Goal: Task Accomplishment & Management: Use online tool/utility

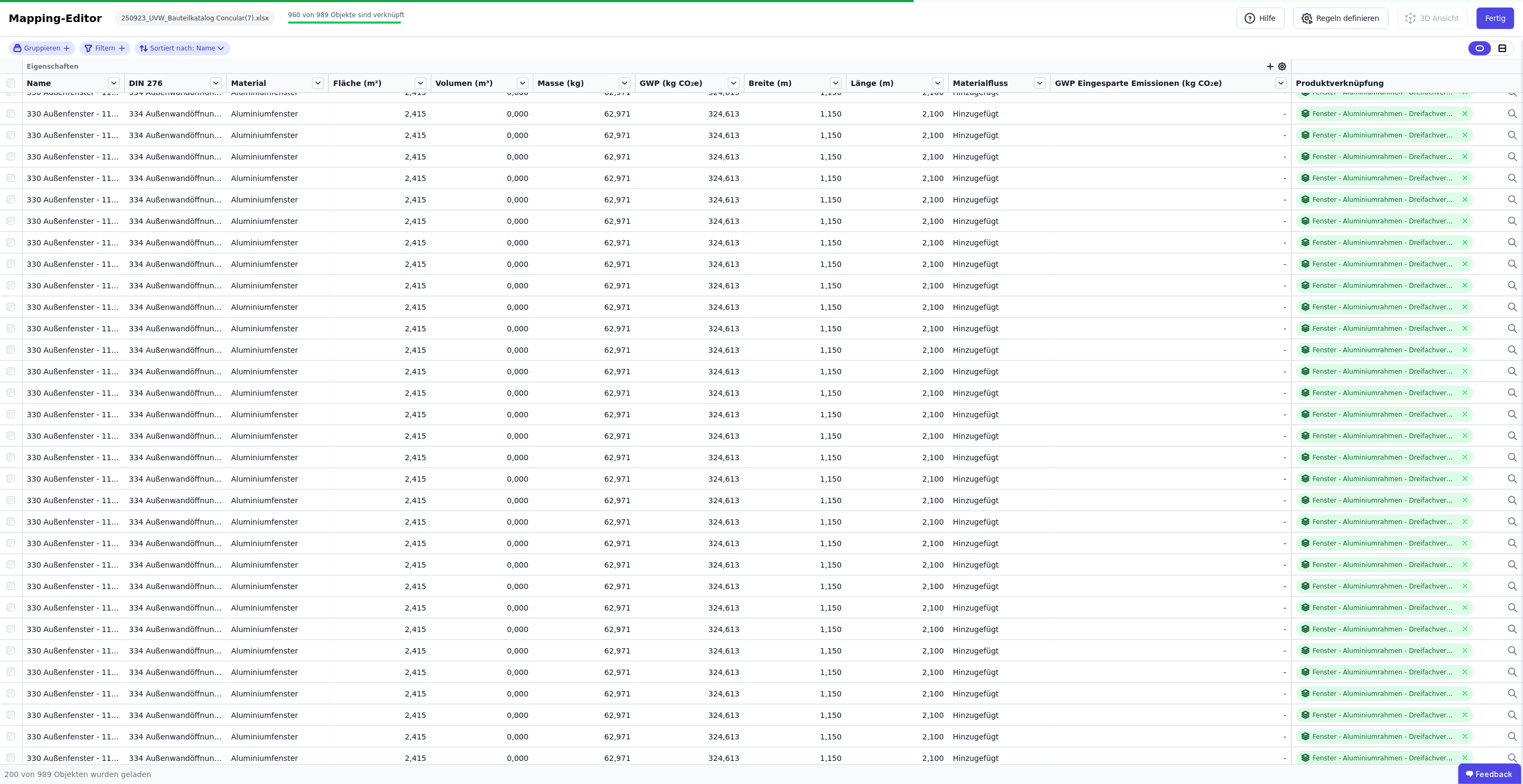
scroll to position [3623, 0]
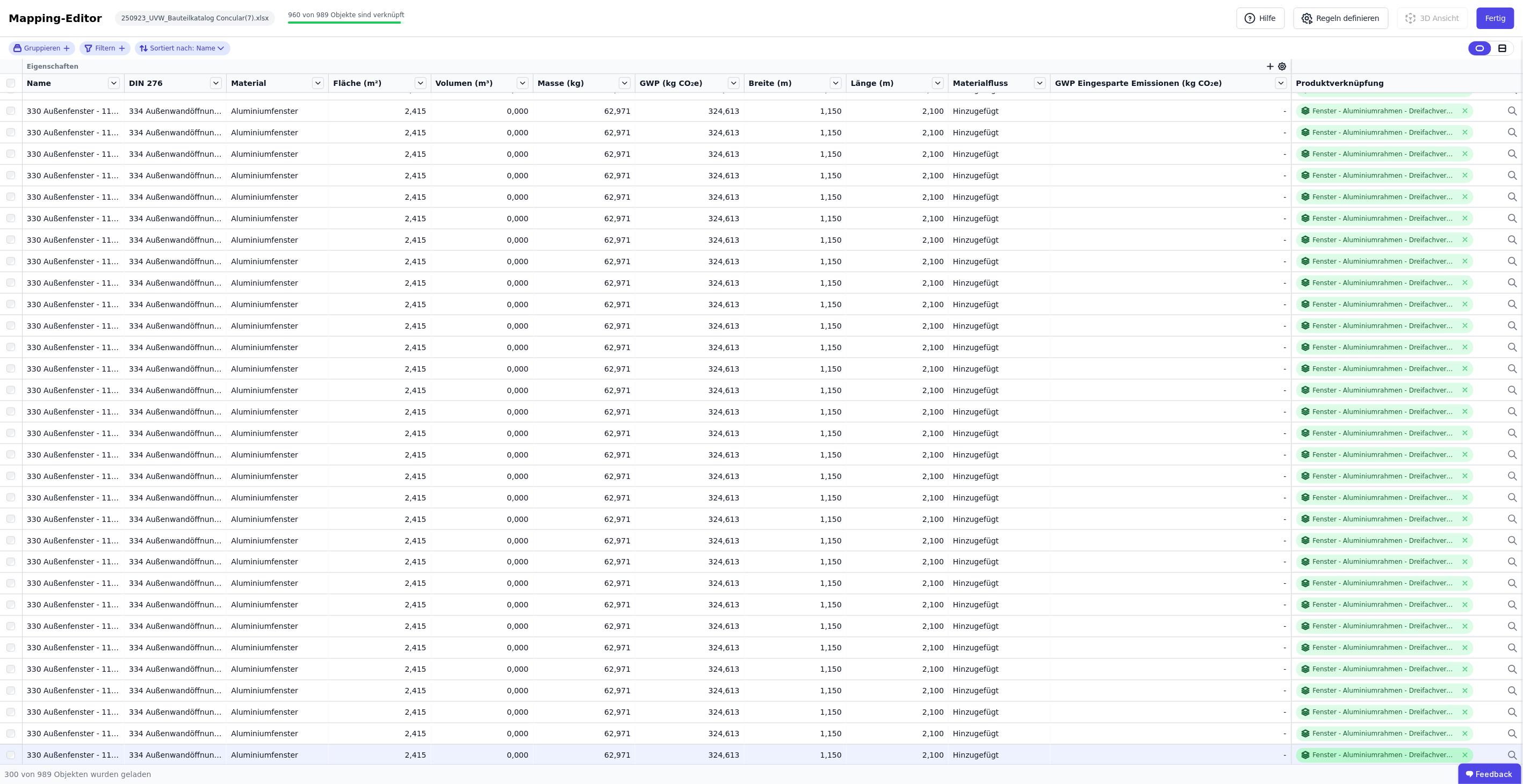
click at [1345, 754] on div "Fenster - Aluminiumrahmen - Dreifachverglasung - m²" at bounding box center [1385, 756] width 144 height 8
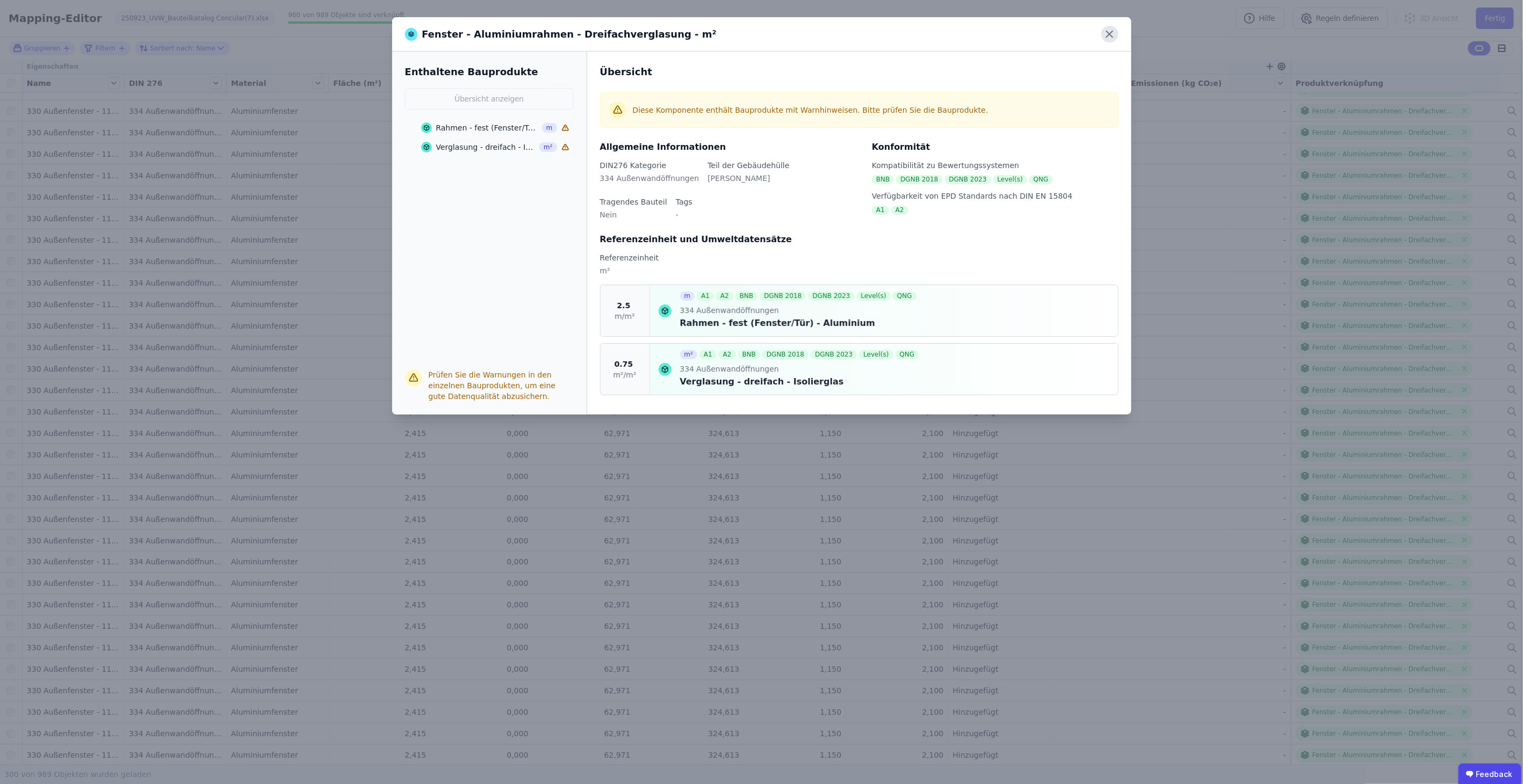
click at [1113, 35] on icon at bounding box center [1110, 34] width 17 height 17
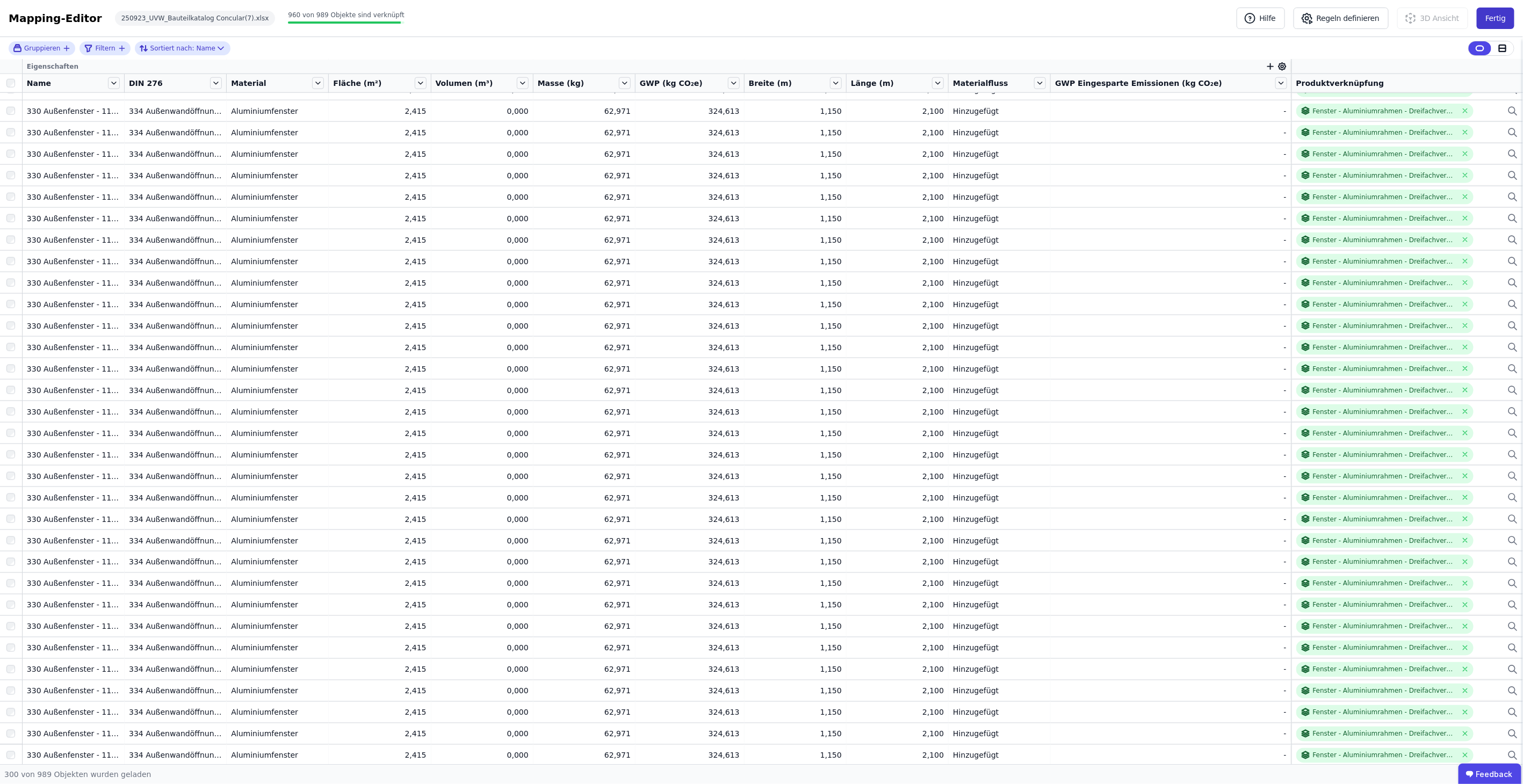
click at [1505, 23] on button "Fertig" at bounding box center [1495, 18] width 37 height 21
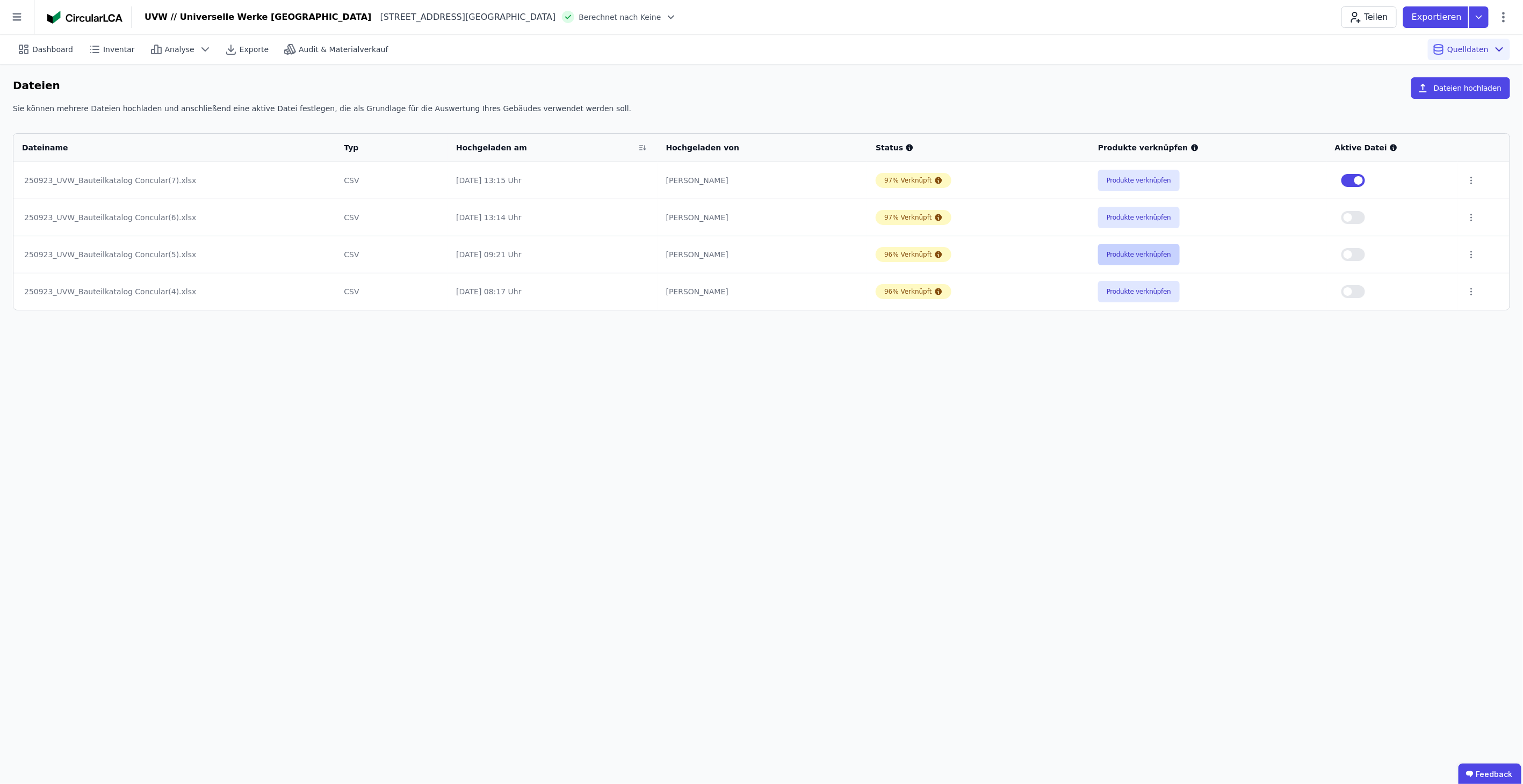
click at [1155, 258] on button "Produkte verknüpfen" at bounding box center [1139, 255] width 82 height 21
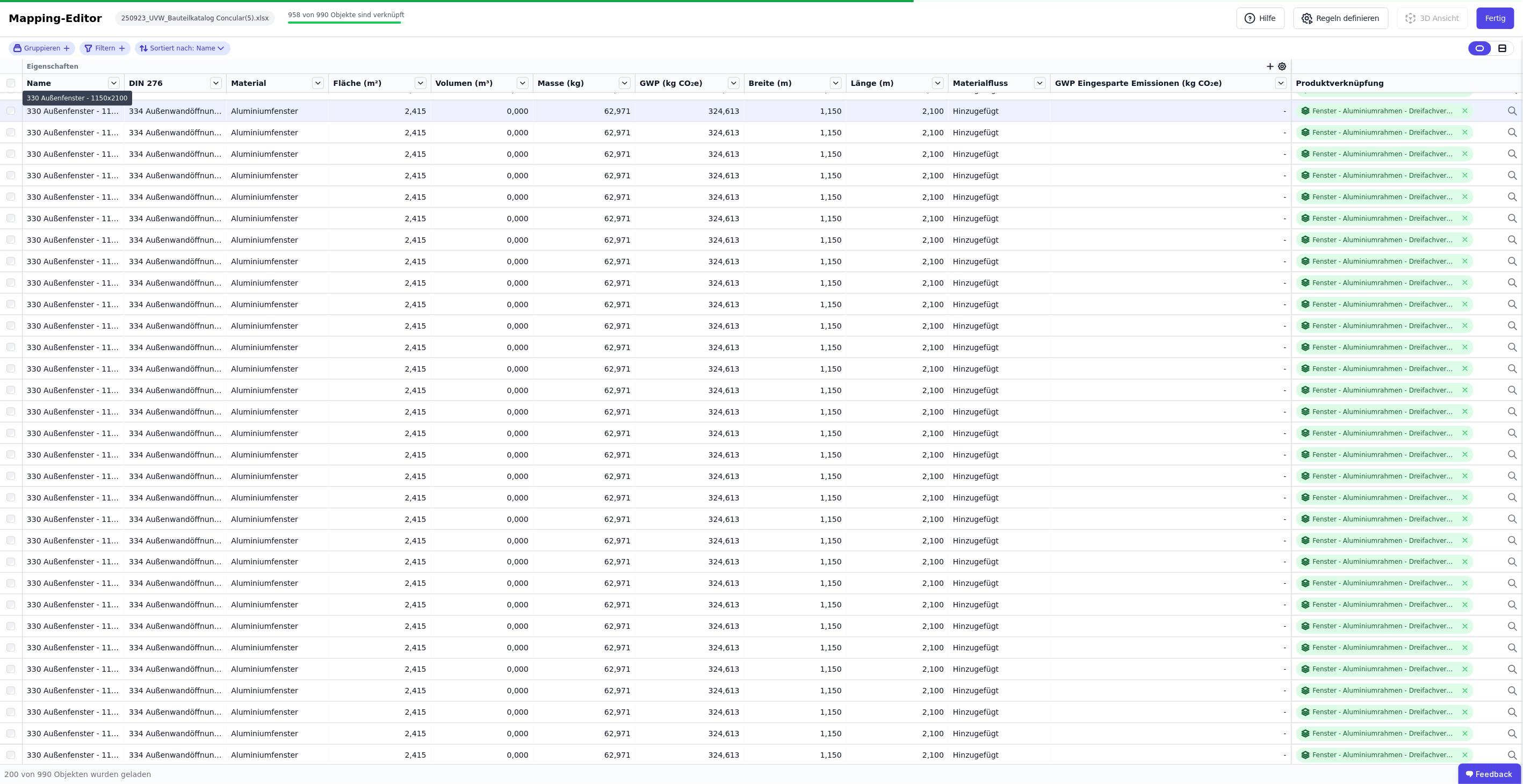
scroll to position [3563, 0]
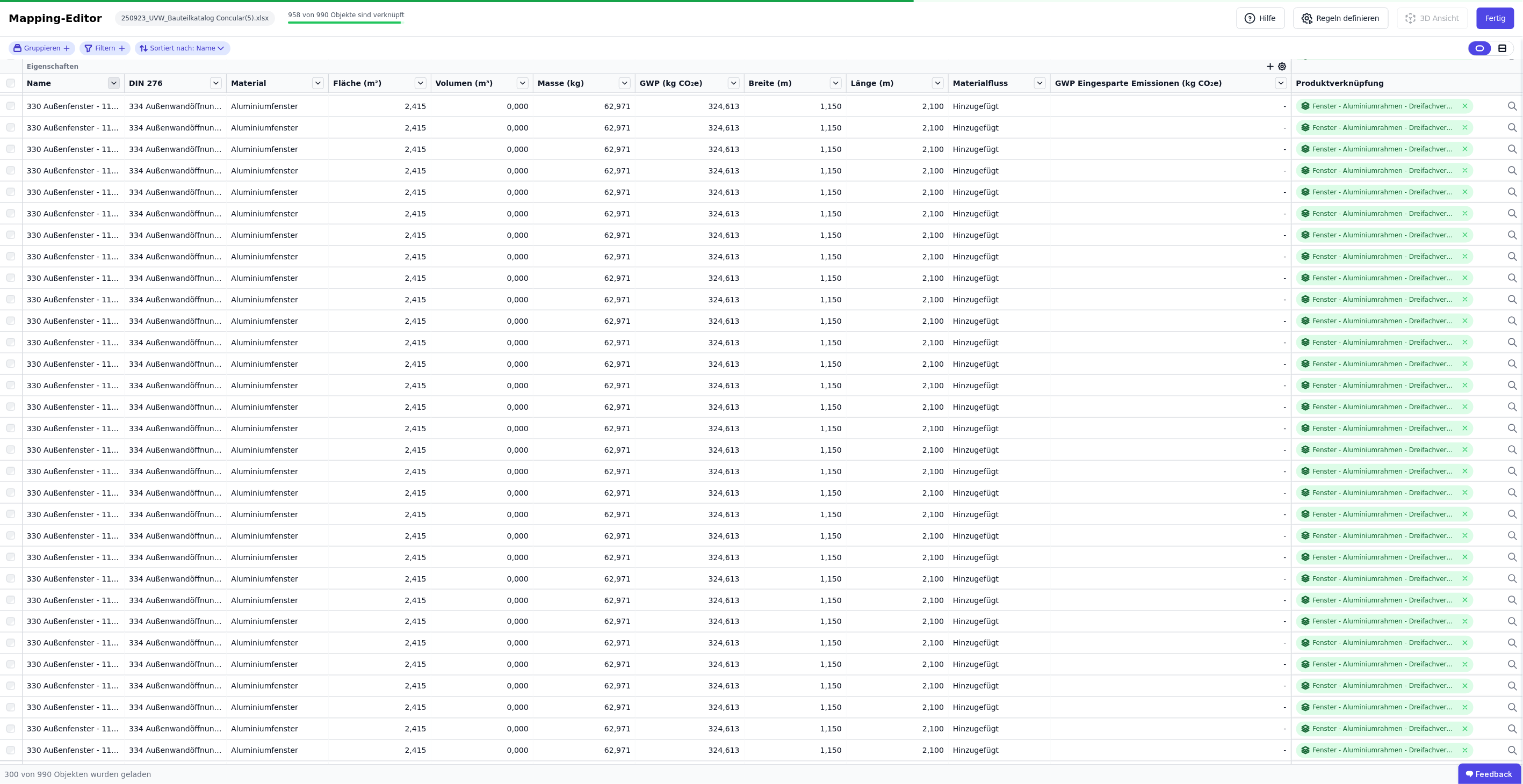
click at [118, 81] on icon at bounding box center [114, 83] width 12 height 12
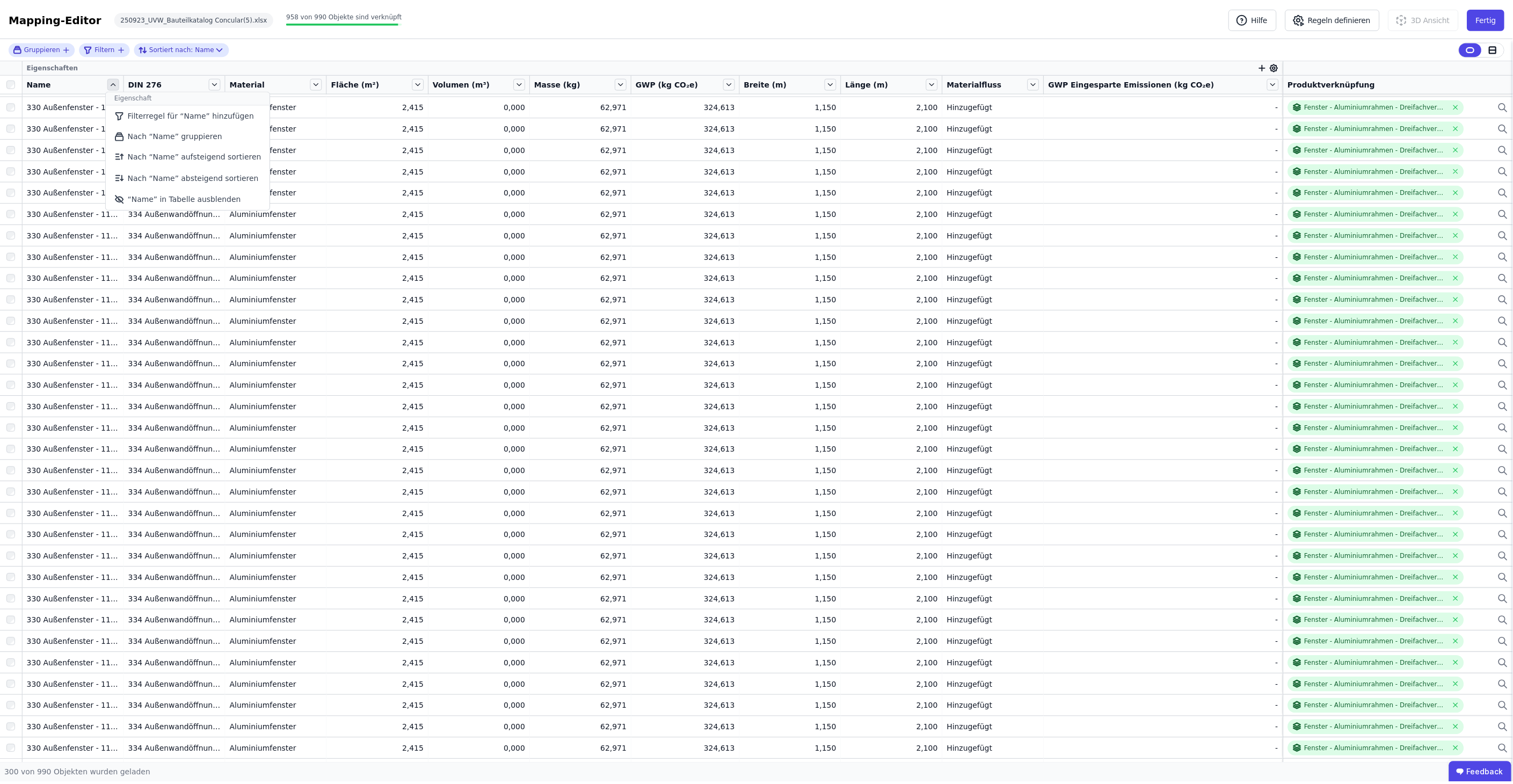
scroll to position [3623, 0]
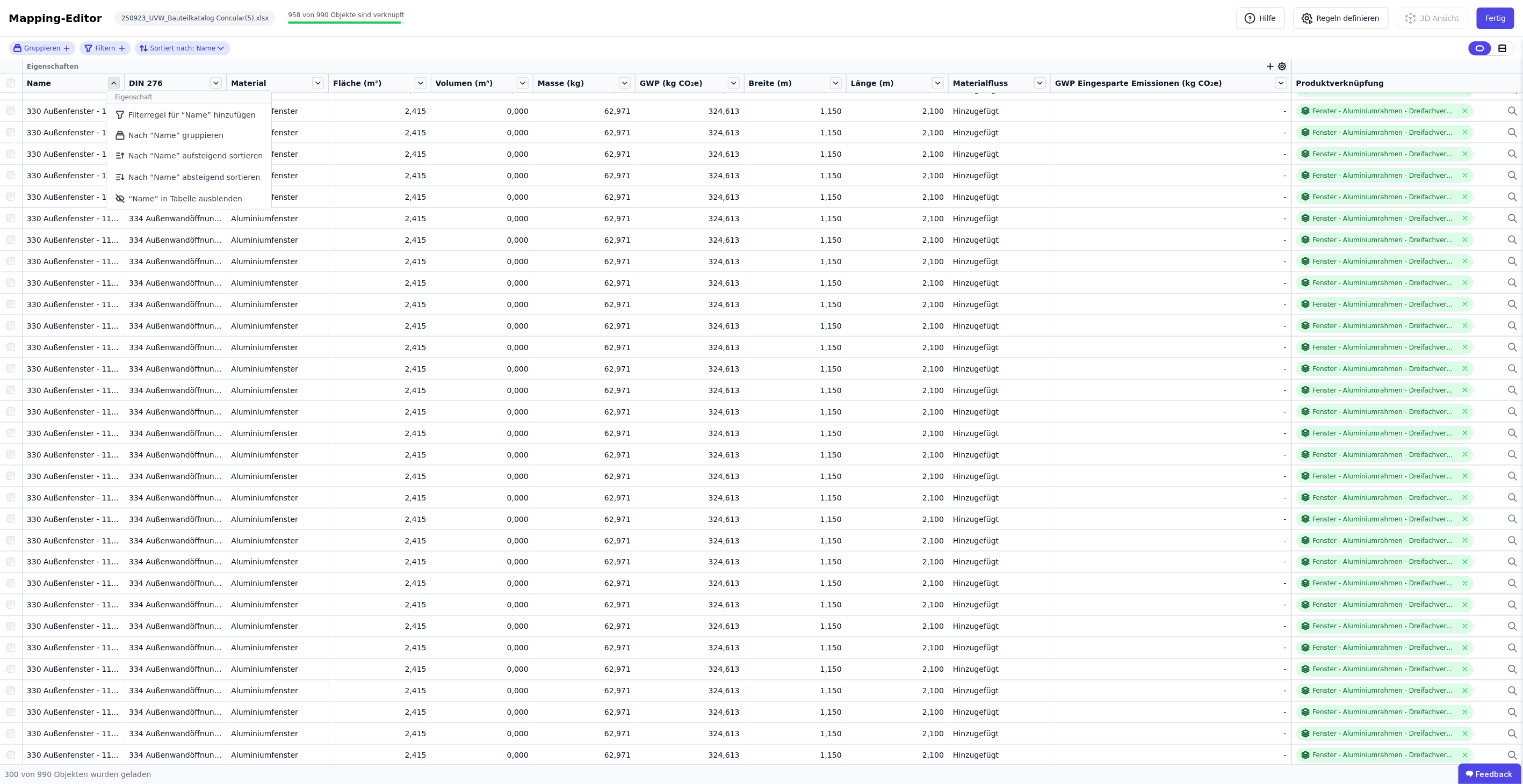
click at [118, 81] on icon at bounding box center [114, 83] width 12 height 12
click at [1493, 19] on button "Fertig" at bounding box center [1495, 18] width 37 height 21
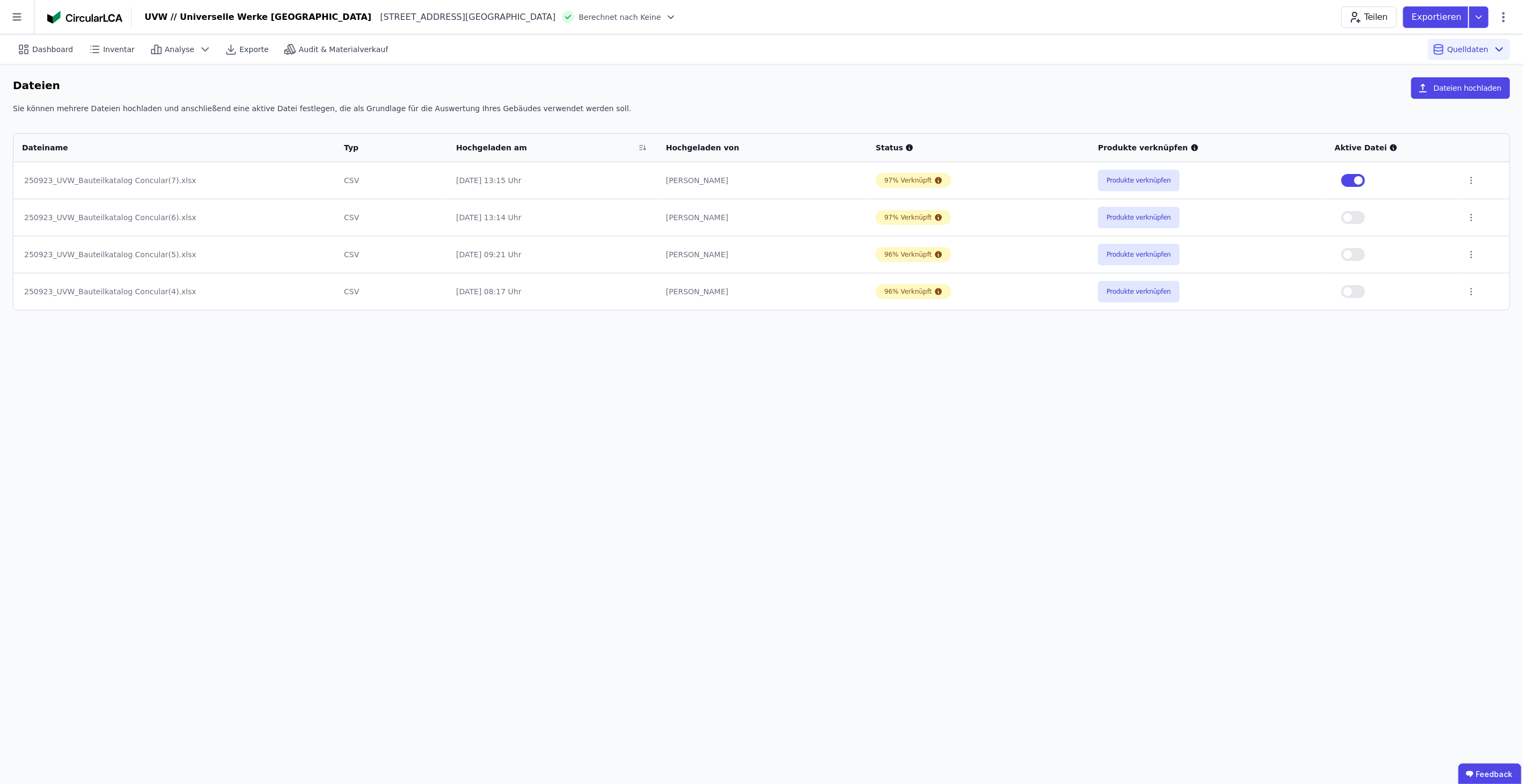
click at [13, 19] on icon at bounding box center [17, 17] width 34 height 34
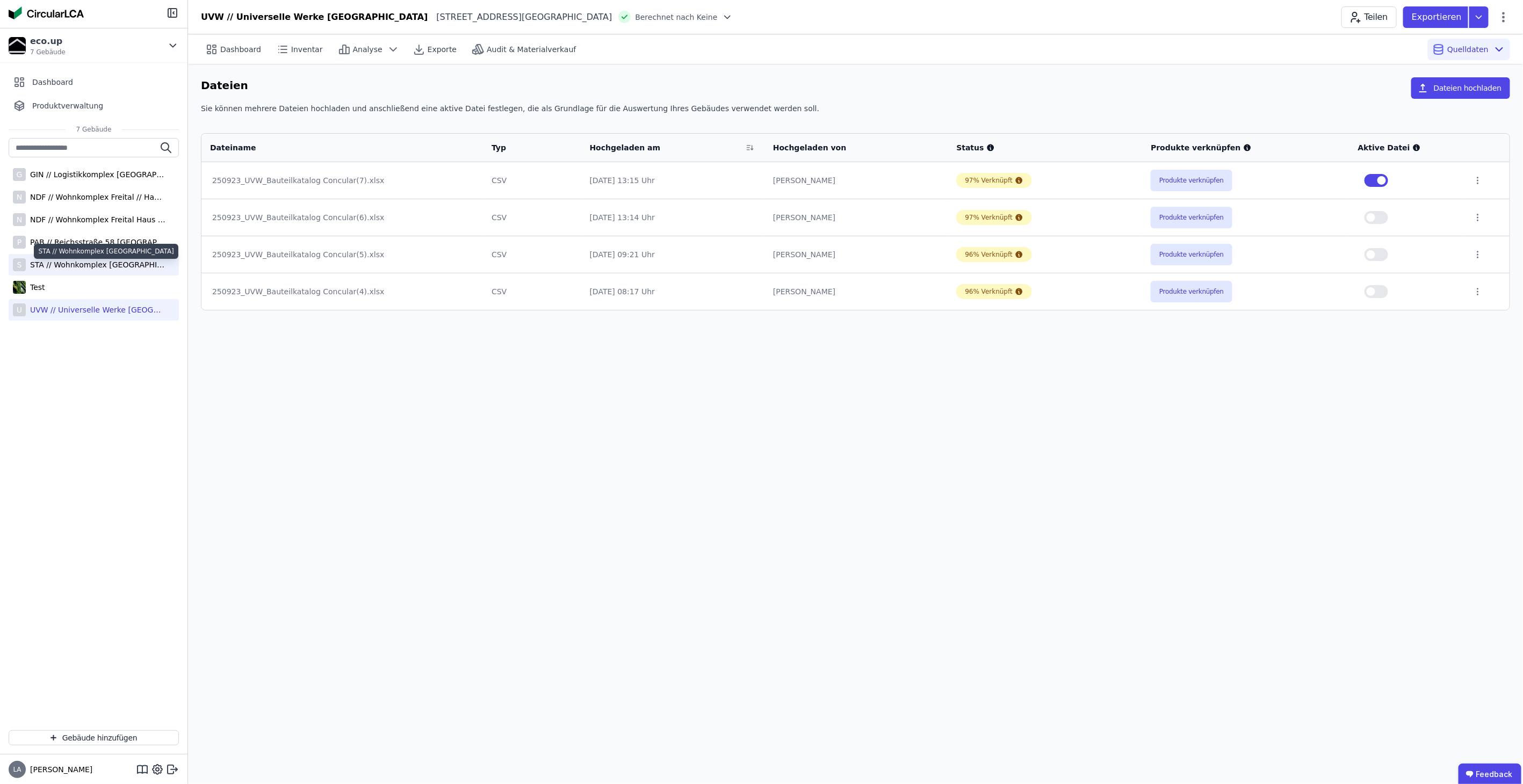
click at [61, 264] on div "STA // Wohnkomplex [GEOGRAPHIC_DATA]" at bounding box center [95, 265] width 140 height 11
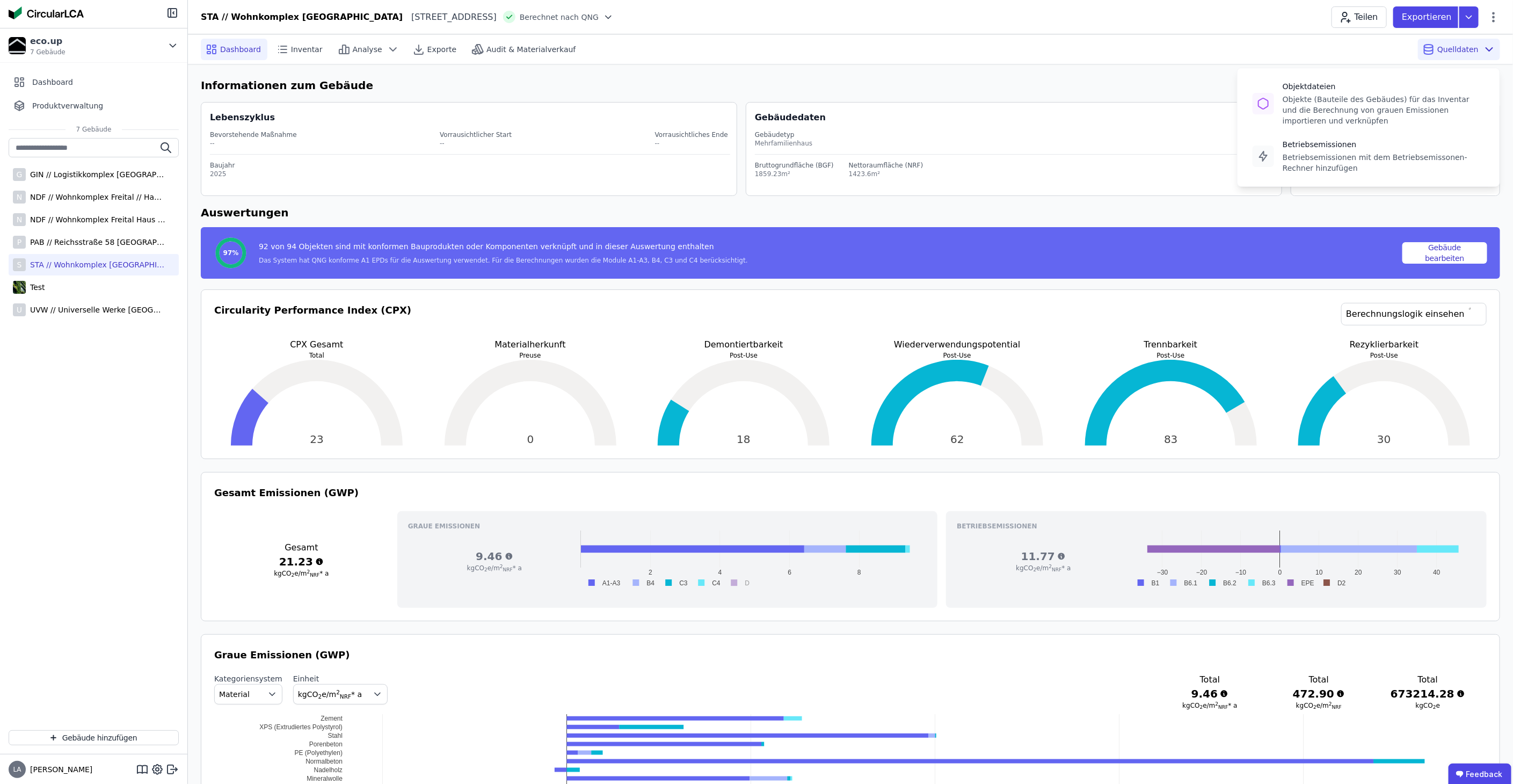
click at [1462, 46] on span "Quelldaten" at bounding box center [1458, 49] width 42 height 11
click at [1408, 91] on div "Objektdateien" at bounding box center [1384, 87] width 202 height 11
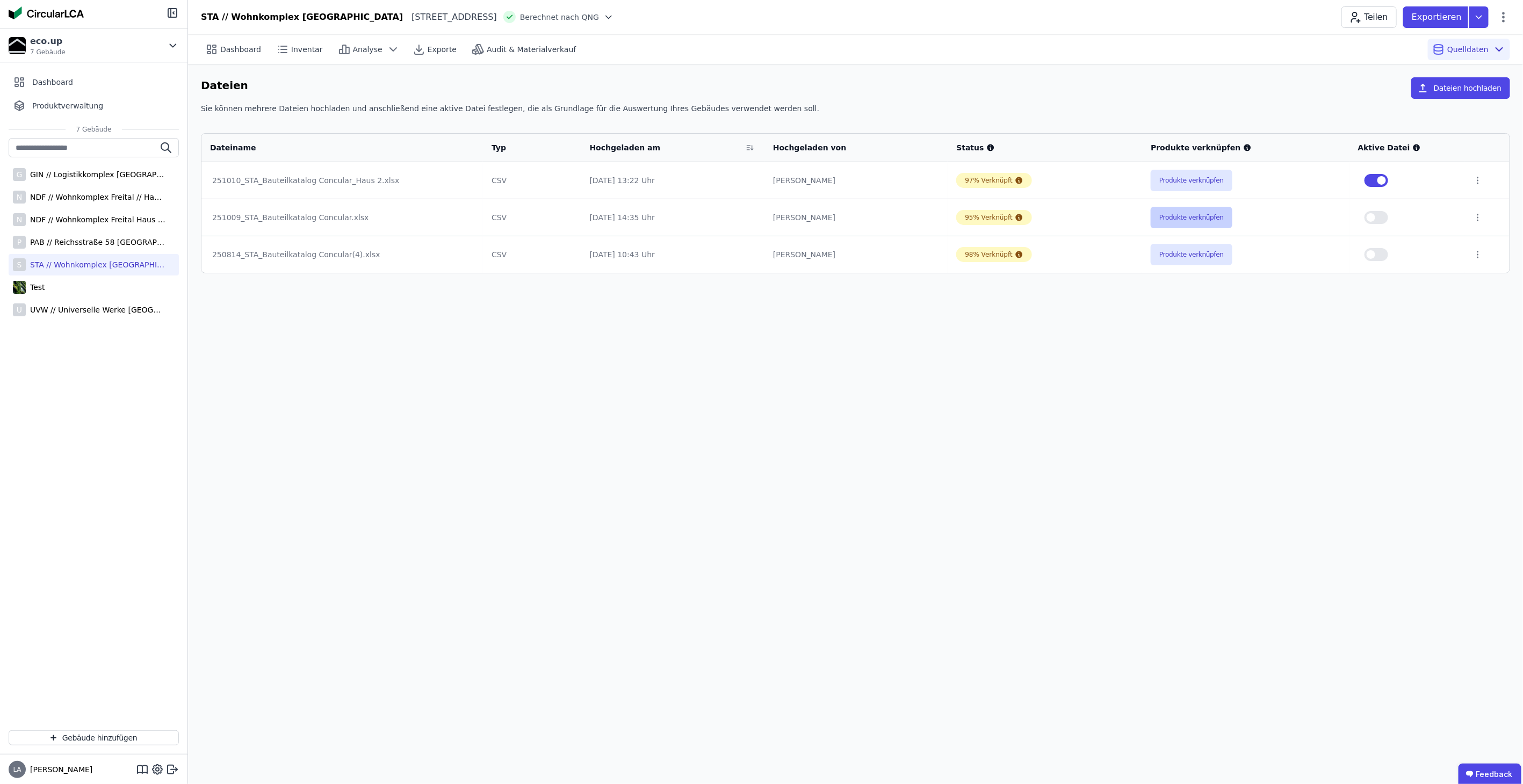
click at [1190, 217] on button "Produkte verknüpfen" at bounding box center [1192, 217] width 82 height 21
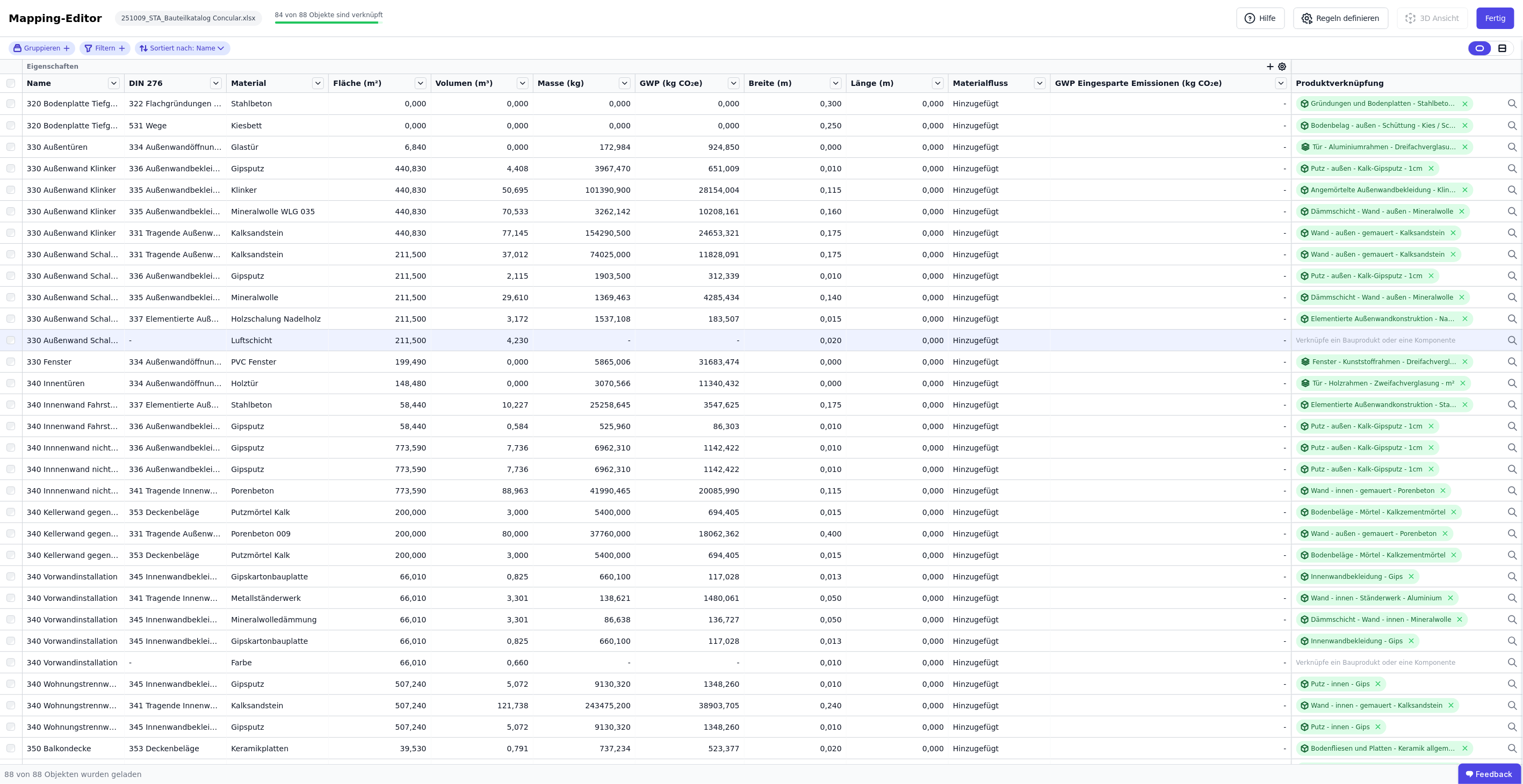
click at [1327, 337] on div "Verknüpfe ein Bauprodukt oder eine Komponente" at bounding box center [1376, 340] width 160 height 8
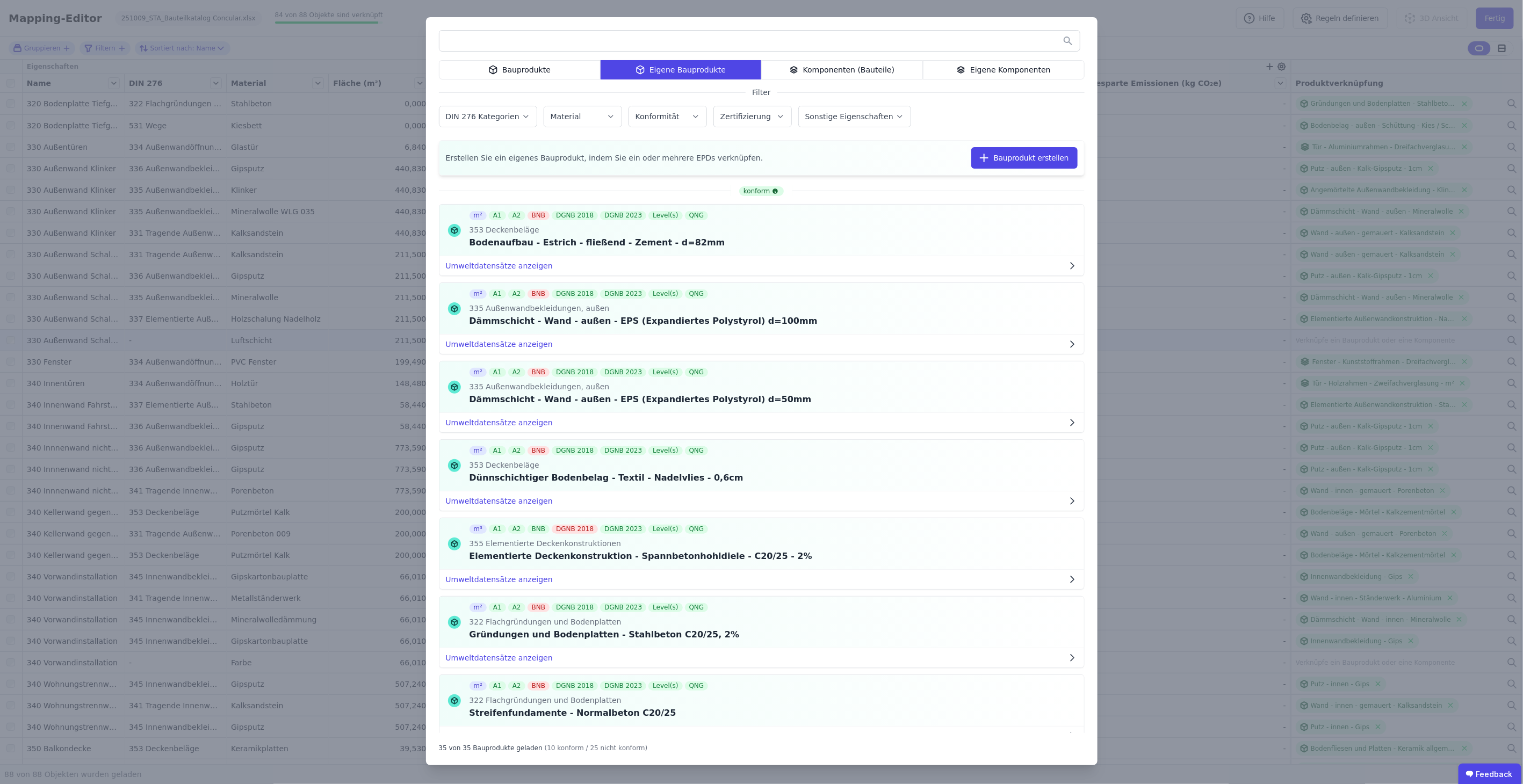
click at [521, 74] on div "Bauprodukte" at bounding box center [520, 69] width 162 height 20
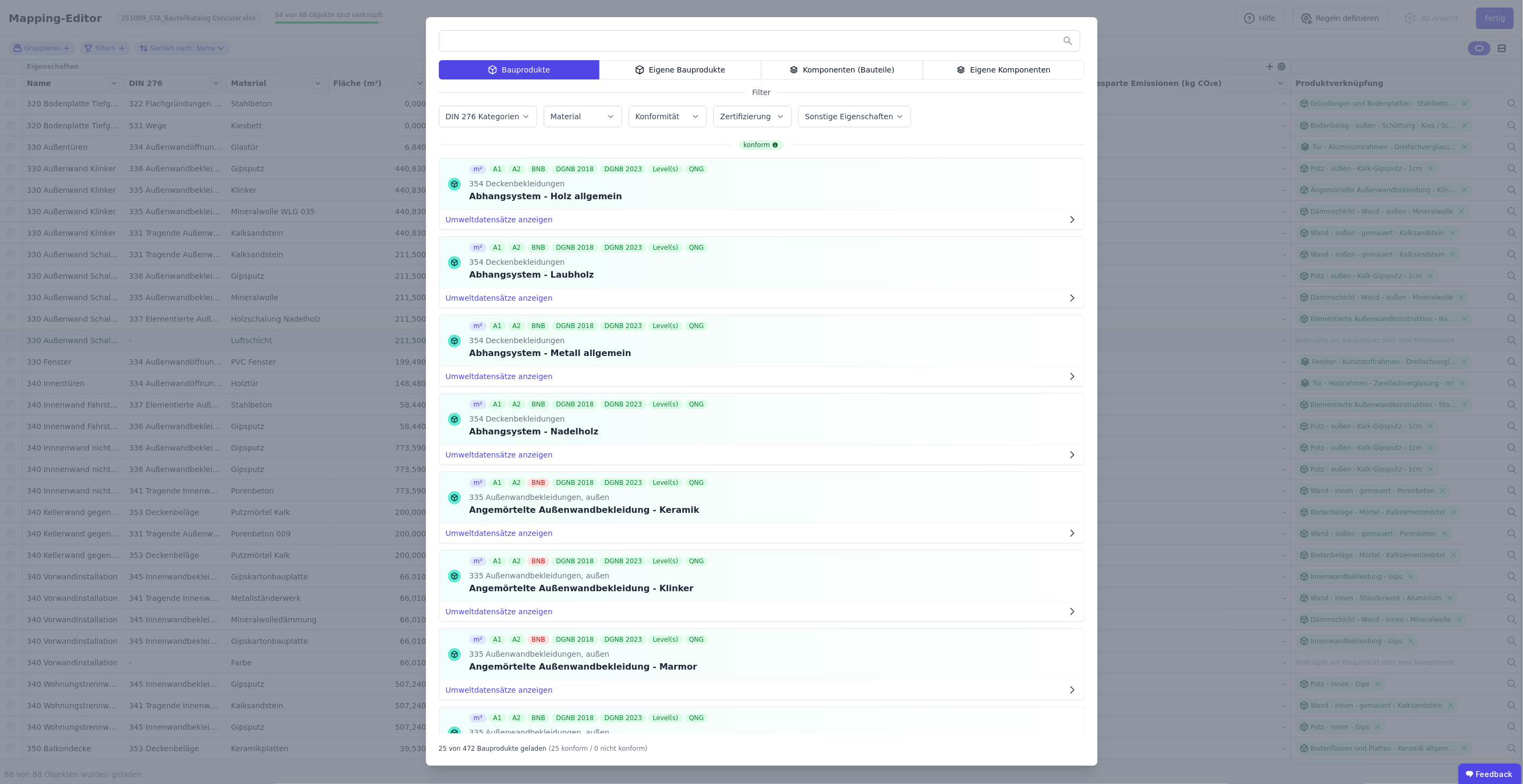
click at [521, 119] on icon "button" at bounding box center [525, 116] width 8 height 11
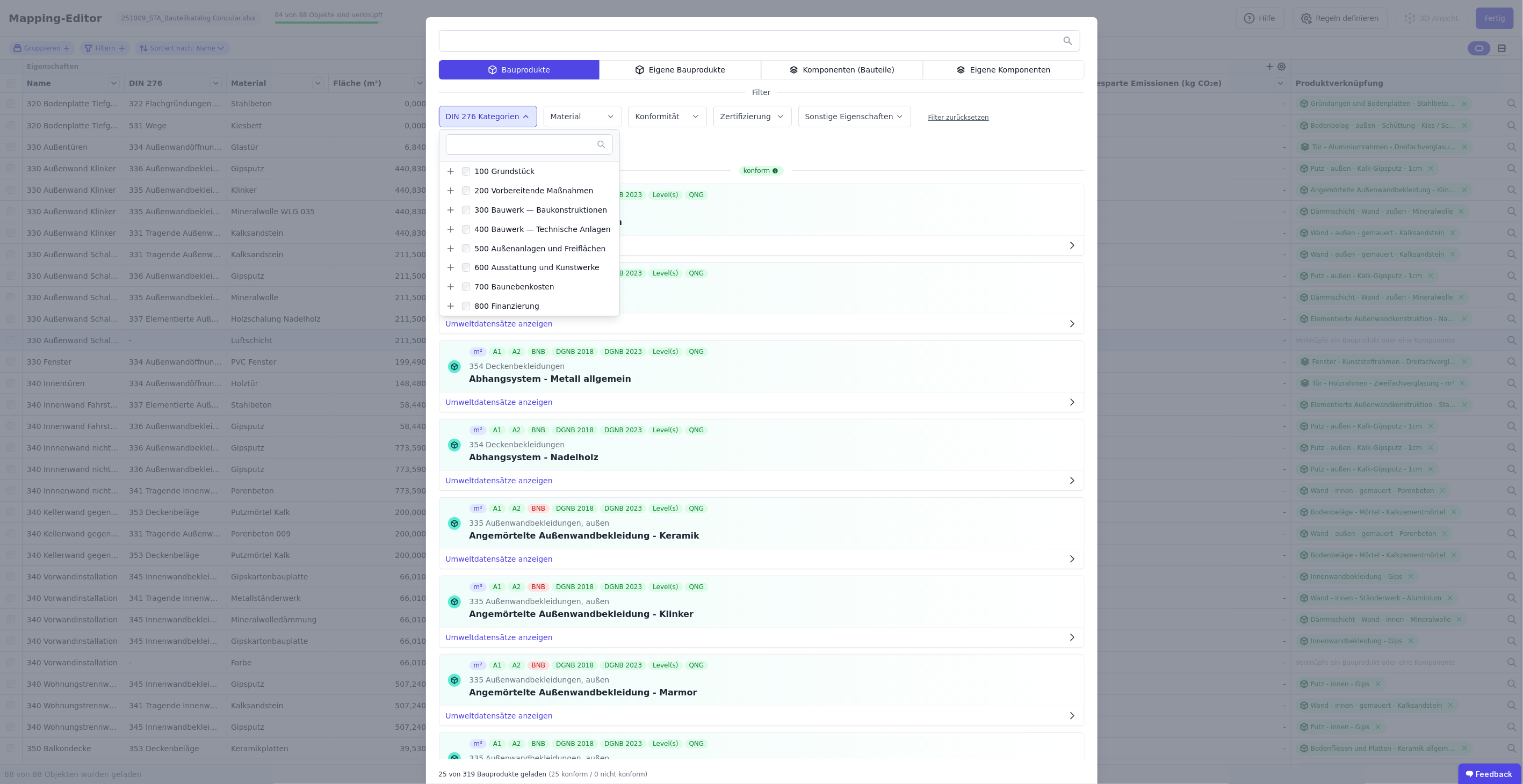
drag, startPoint x: 1208, startPoint y: 328, endPoint x: 1079, endPoint y: 107, distance: 255.9
click at [1208, 328] on div "Bauprodukte Eigene Bauprodukte Komponenten (Bauteile) Eigene Komponenten Filter…" at bounding box center [761, 404] width 1523 height 808
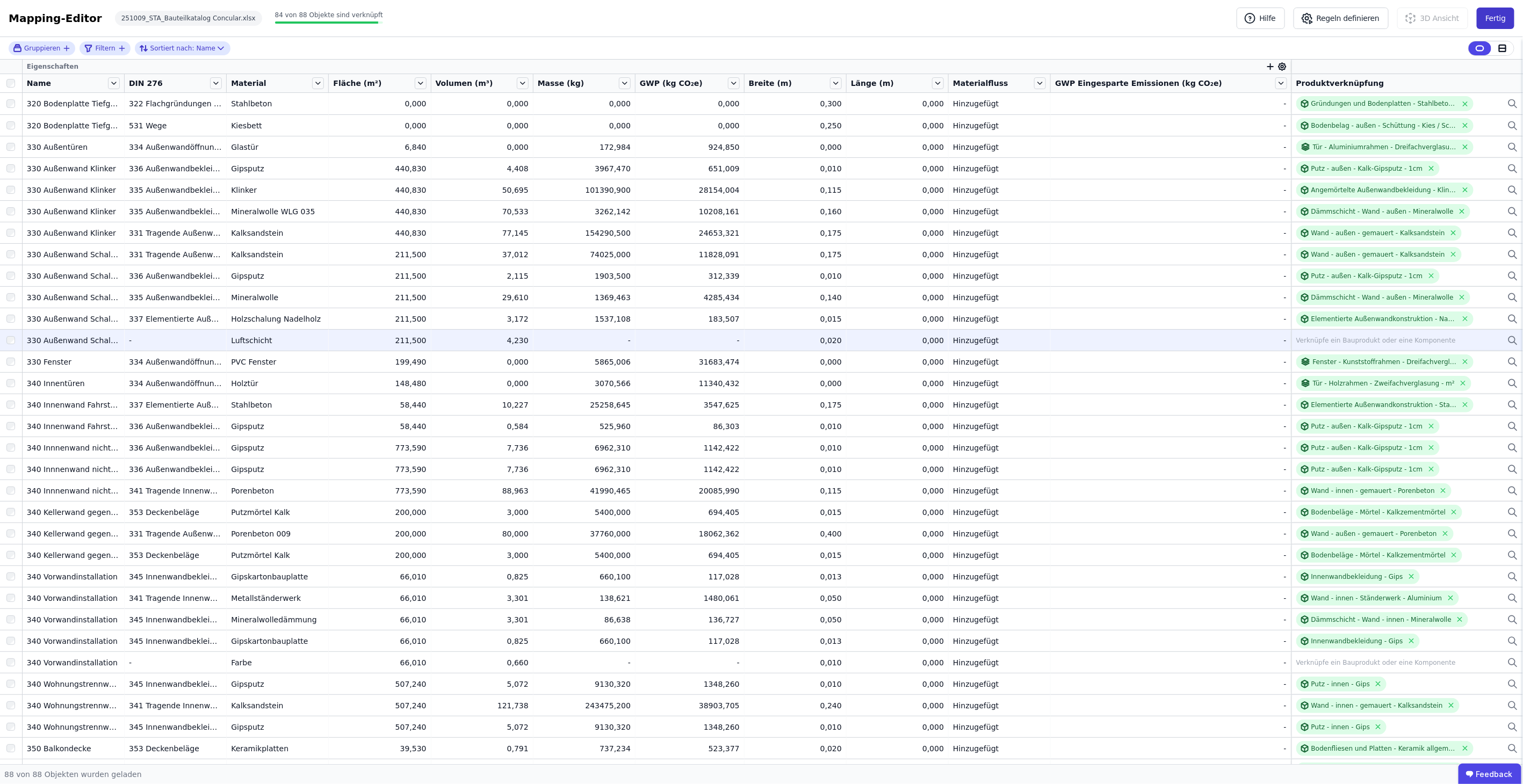
click at [1492, 17] on button "Fertig" at bounding box center [1495, 18] width 37 height 21
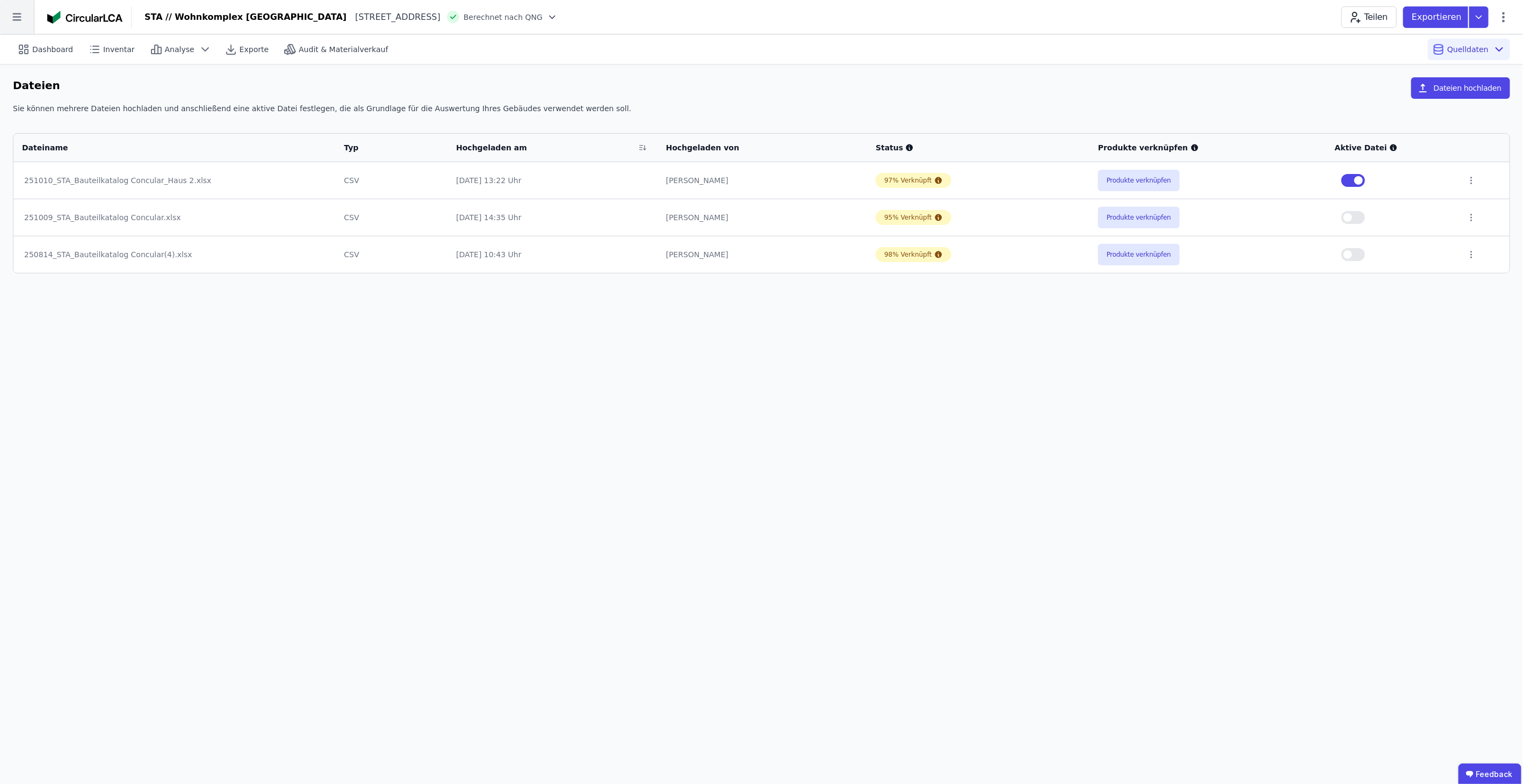
click at [32, 20] on icon at bounding box center [17, 17] width 34 height 34
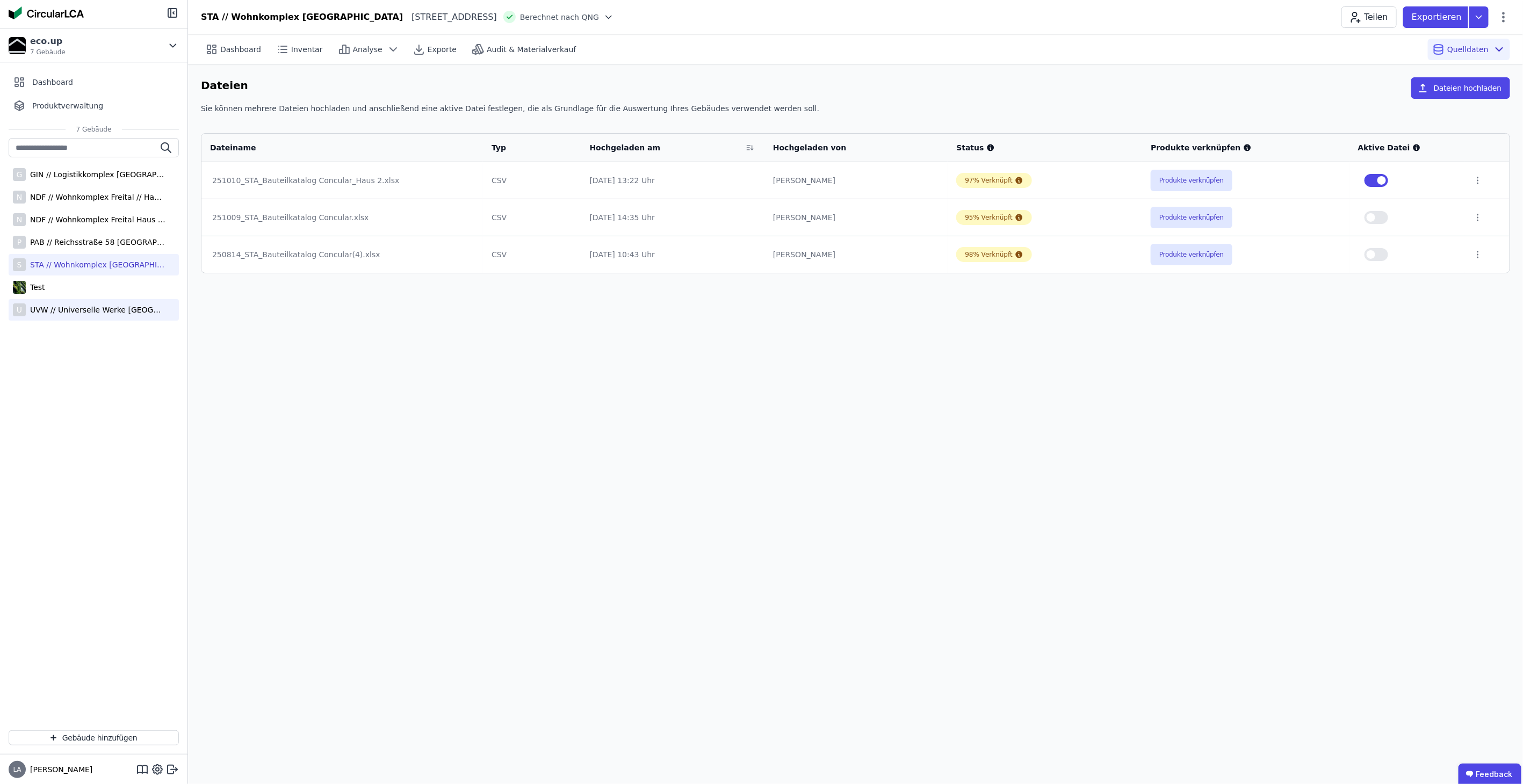
click at [50, 312] on div "UVW // Universelle Werke [GEOGRAPHIC_DATA]" at bounding box center [95, 310] width 140 height 11
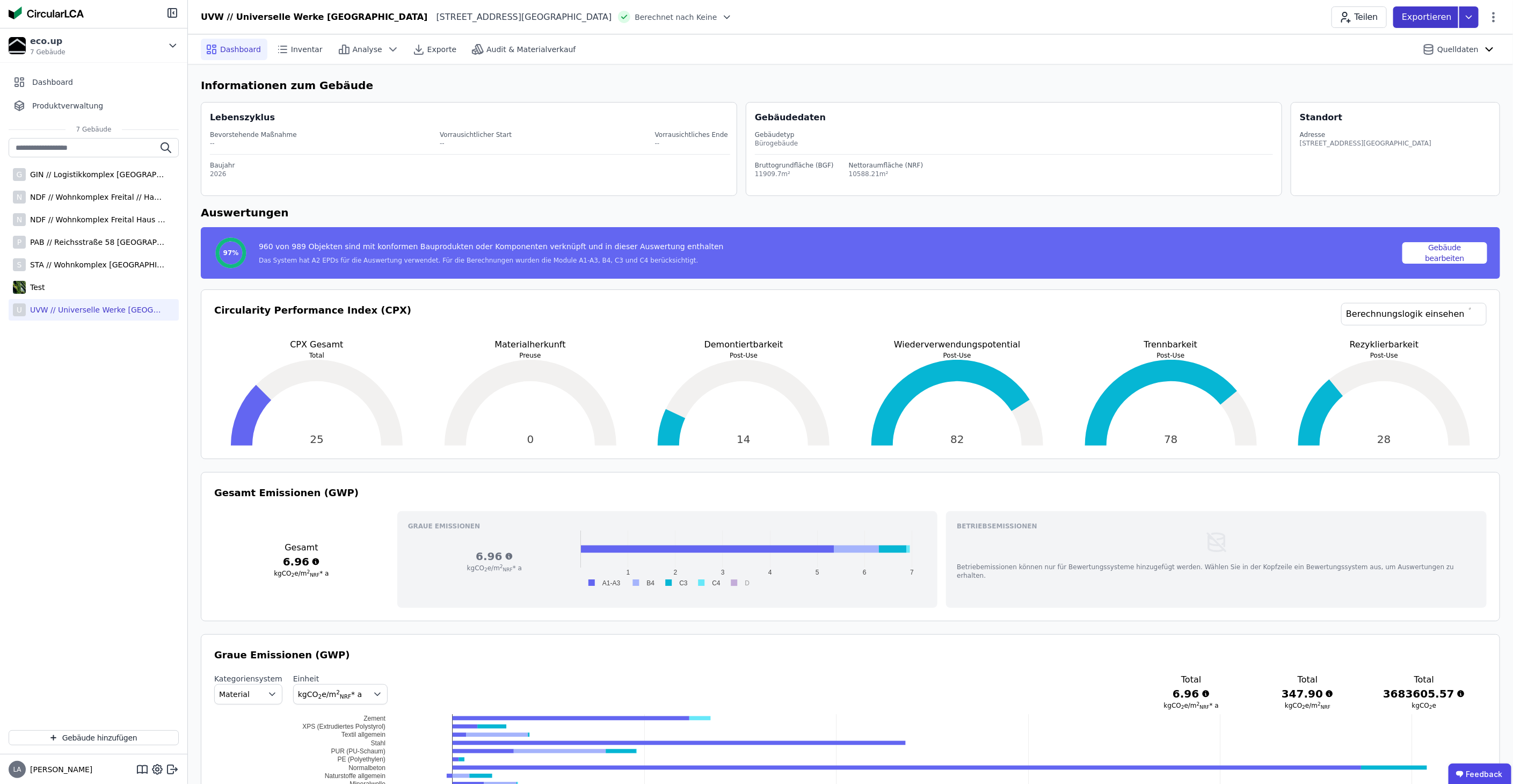
click at [1445, 17] on p "Exportieren" at bounding box center [1428, 17] width 52 height 13
click at [1414, 80] on div "Ökobilanzierung" at bounding box center [1383, 81] width 61 height 11
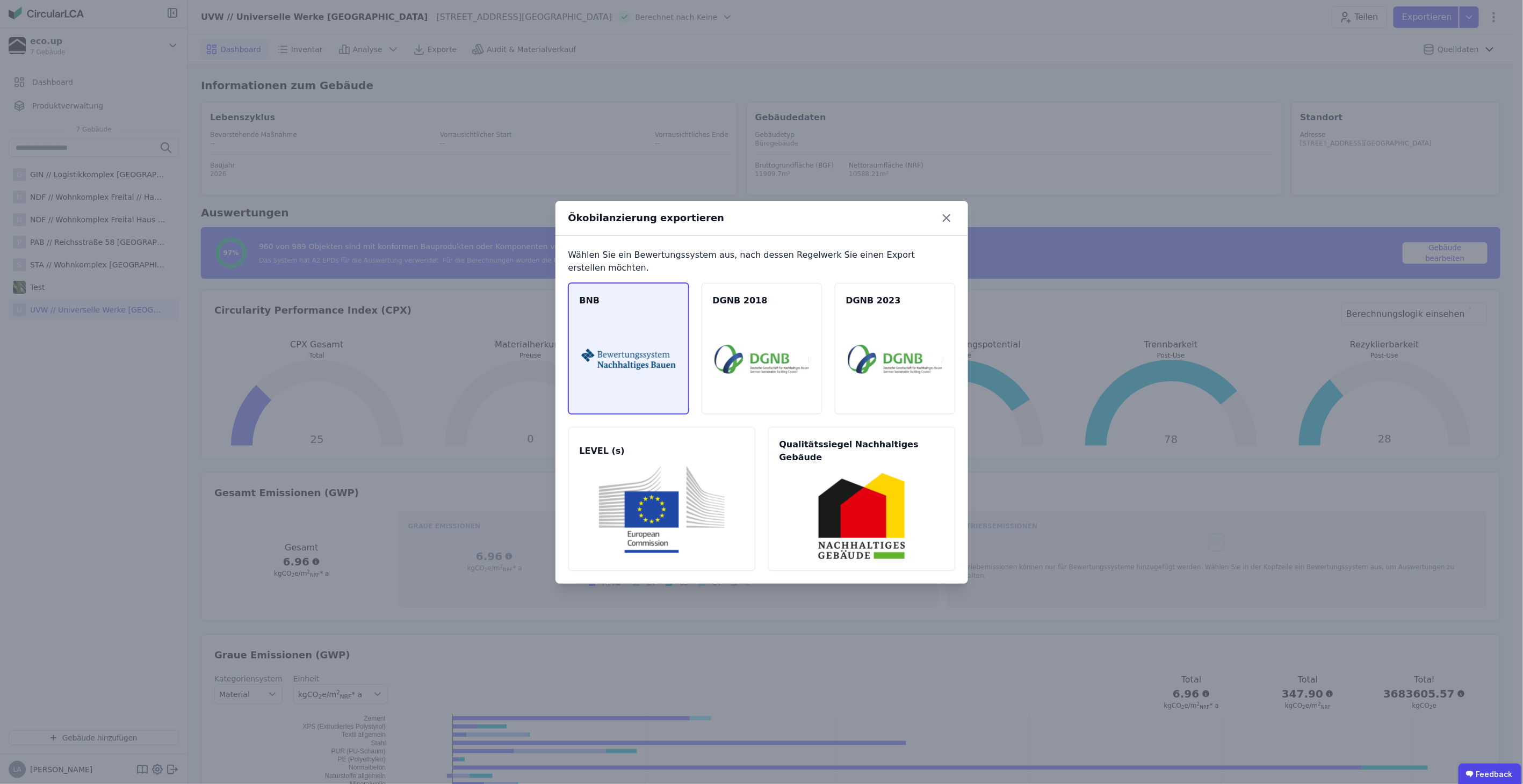
click at [663, 373] on img at bounding box center [628, 359] width 94 height 87
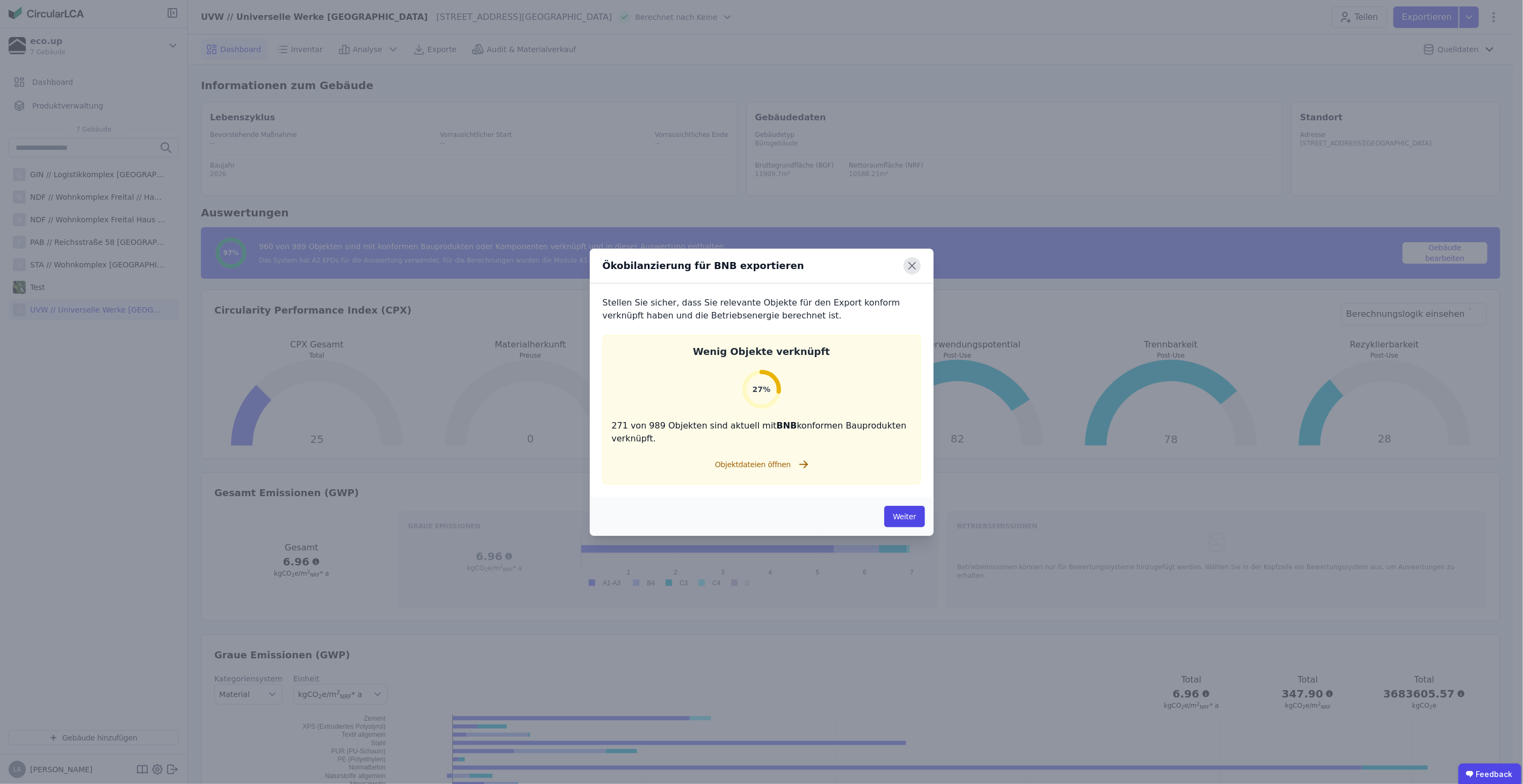
click at [910, 262] on icon at bounding box center [912, 265] width 17 height 17
